Goal: Information Seeking & Learning: Learn about a topic

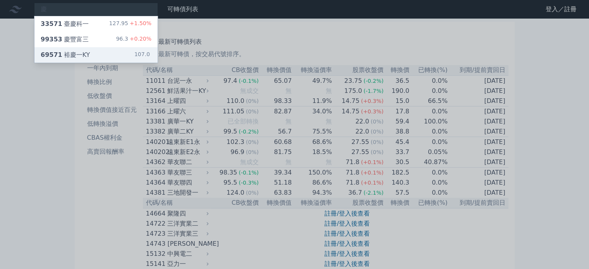
type input "慶"
click at [91, 52] on div "69571 裕慶一KY 107.0" at bounding box center [95, 55] width 123 height 16
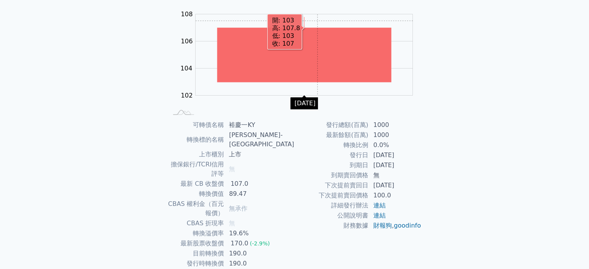
scroll to position [78, 0]
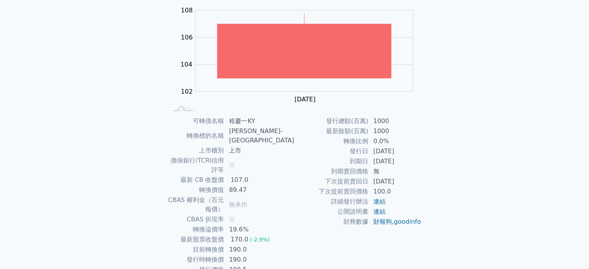
drag, startPoint x: 413, startPoint y: 151, endPoint x: 287, endPoint y: 141, distance: 126.4
click at [341, 150] on tr "發行日 [DATE]" at bounding box center [358, 152] width 127 height 10
click at [284, 146] on td "上市" at bounding box center [259, 151] width 70 height 10
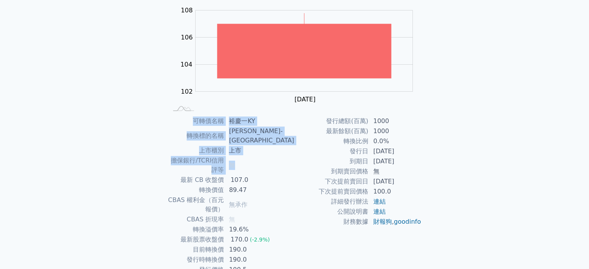
drag, startPoint x: 279, startPoint y: 157, endPoint x: 149, endPoint y: 164, distance: 130.8
click at [149, 164] on div "可轉債列表 › 69571 裕慶一KY 69571 裕慶一KY 可轉債詳細資訊 Zoom Out 104 100 101 102 103 104 105 10…" at bounding box center [295, 125] width 298 height 368
click at [261, 146] on td "上市" at bounding box center [259, 151] width 70 height 10
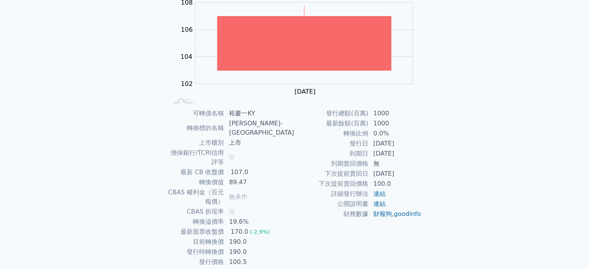
scroll to position [90, 0]
